Goal: Task Accomplishment & Management: Use online tool/utility

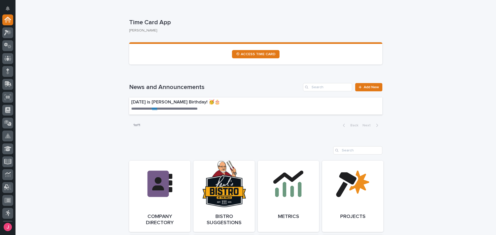
scroll to position [207, 0]
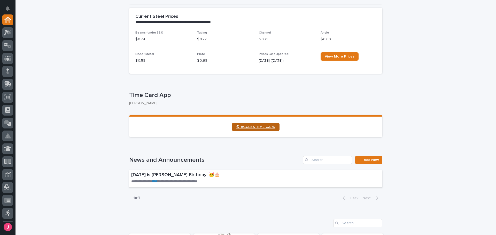
click at [260, 129] on span "⏲ ACCESS TIME CARD" at bounding box center [255, 127] width 39 height 4
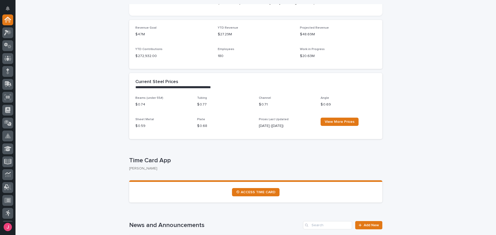
scroll to position [0, 0]
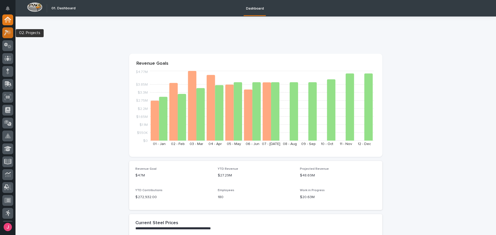
click at [6, 35] on icon at bounding box center [7, 33] width 7 height 6
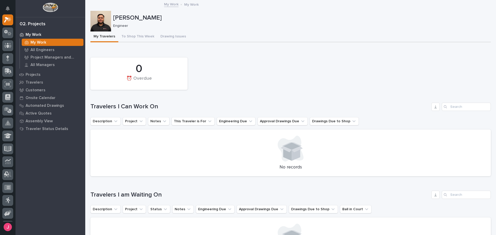
drag, startPoint x: 152, startPoint y: 170, endPoint x: 150, endPoint y: 176, distance: 6.1
click at [246, 83] on div "0 ⏰ Overdue" at bounding box center [291, 73] width 406 height 37
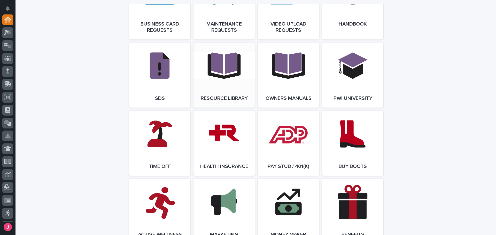
scroll to position [830, 0]
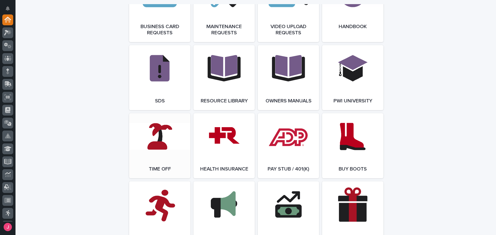
click at [183, 135] on link "Open Link" at bounding box center [159, 145] width 61 height 65
